Goal: Transaction & Acquisition: Book appointment/travel/reservation

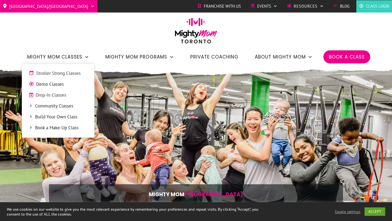
click at [72, 73] on span "Stroller Strong Classes" at bounding box center [61, 73] width 51 height 7
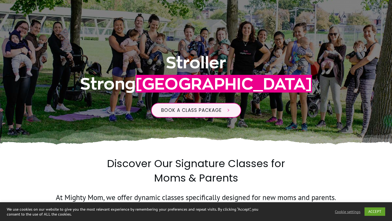
scroll to position [125, 0]
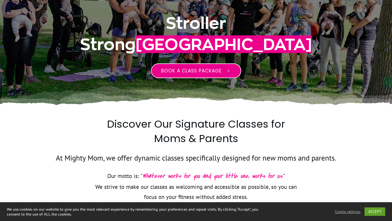
click at [198, 72] on span "Book a class package" at bounding box center [191, 71] width 60 height 7
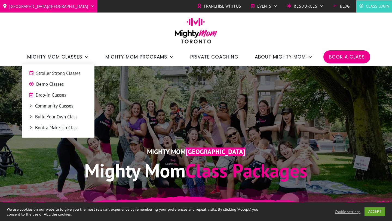
click at [62, 96] on span "Drop-In Classes" at bounding box center [62, 95] width 52 height 7
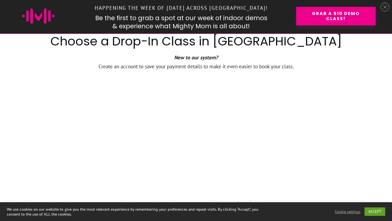
scroll to position [337, 0]
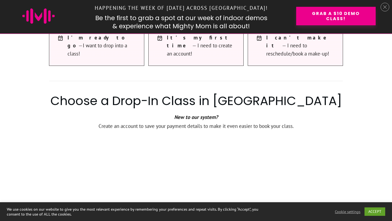
click at [387, 7] on icon at bounding box center [385, 7] width 4 height 4
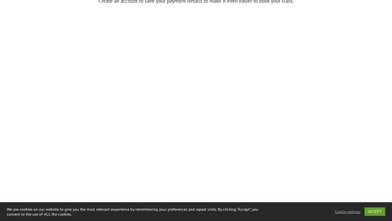
scroll to position [426, 0]
